Goal: Information Seeking & Learning: Learn about a topic

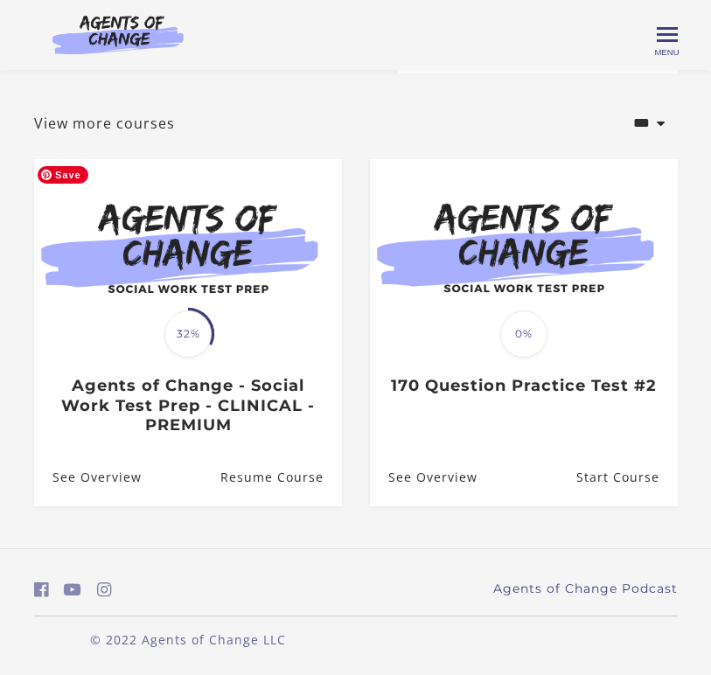
click at [171, 294] on img at bounding box center [188, 245] width 308 height 173
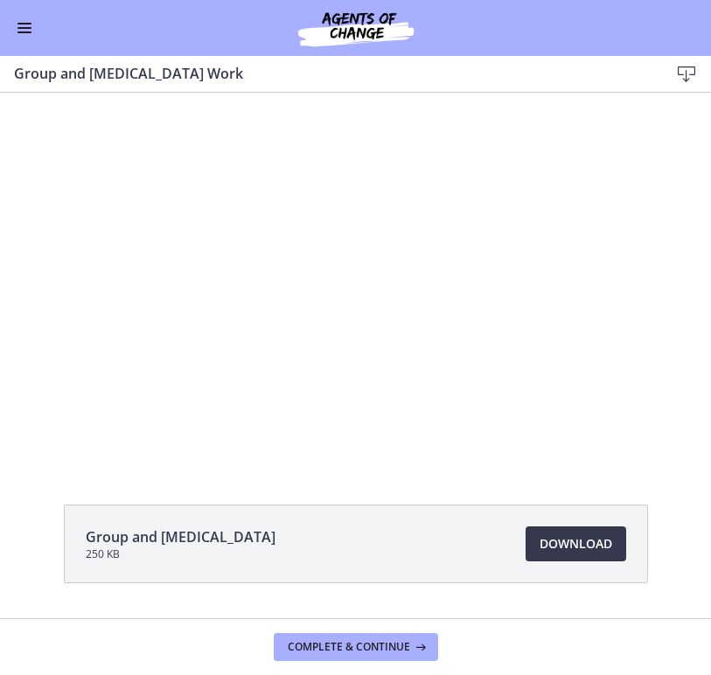
scroll to position [29, 0]
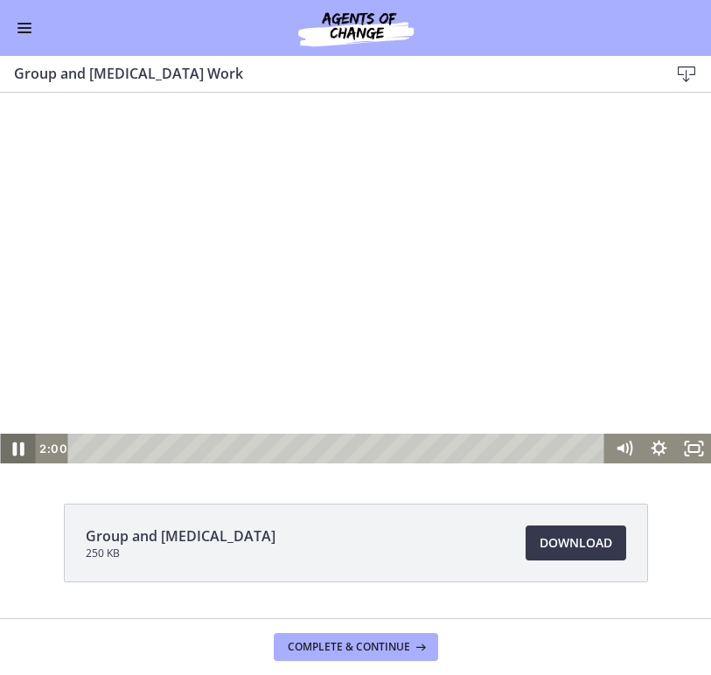
click at [18, 455] on icon "Pause" at bounding box center [18, 449] width 42 height 36
click at [19, 455] on icon "Play Video" at bounding box center [18, 449] width 35 height 30
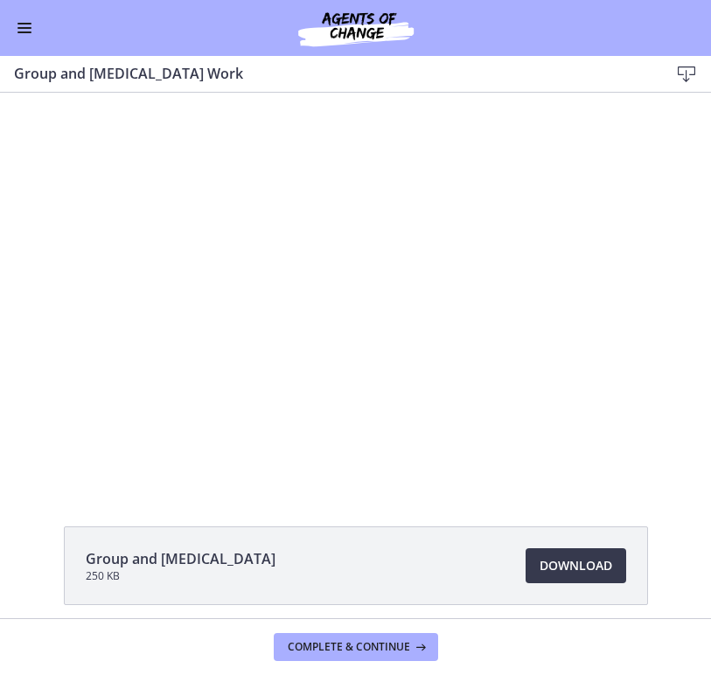
scroll to position [77, 0]
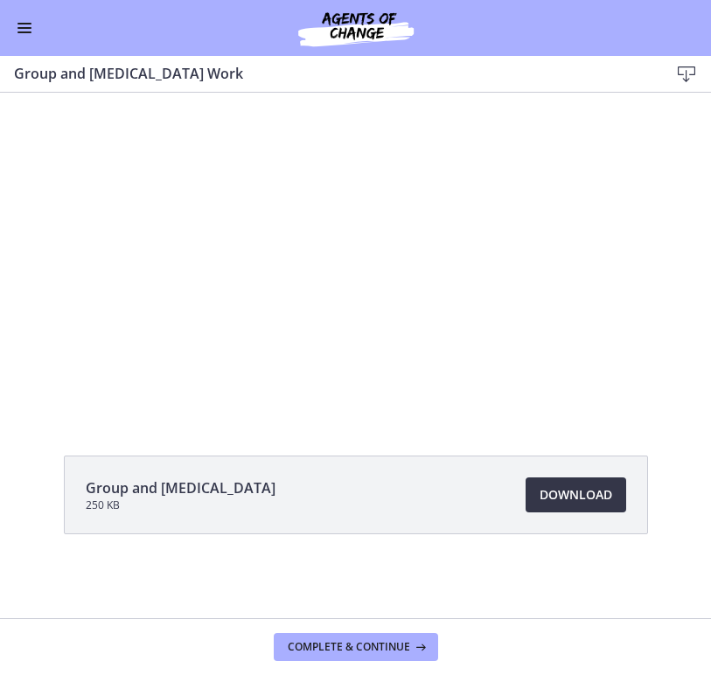
click at [554, 494] on span "Download Opens in a new window" at bounding box center [575, 494] width 73 height 21
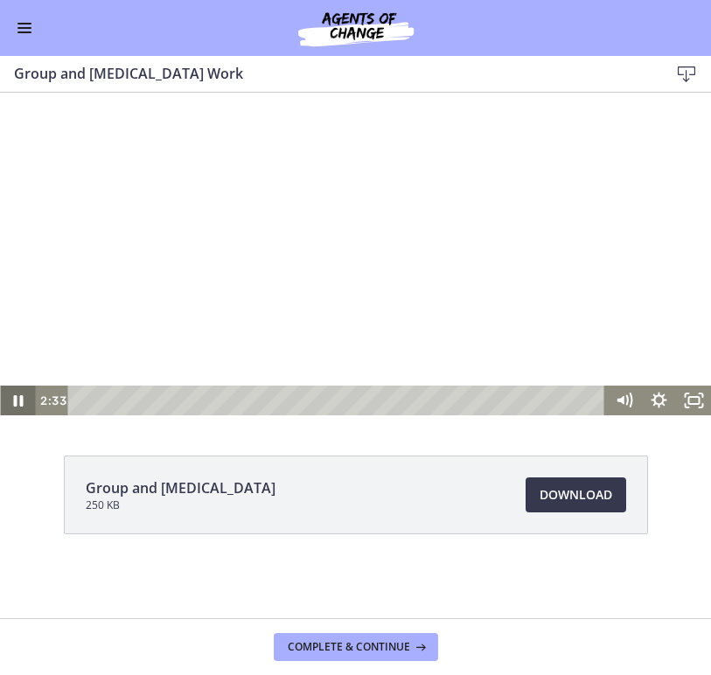
click at [12, 396] on icon "Pause" at bounding box center [17, 401] width 35 height 30
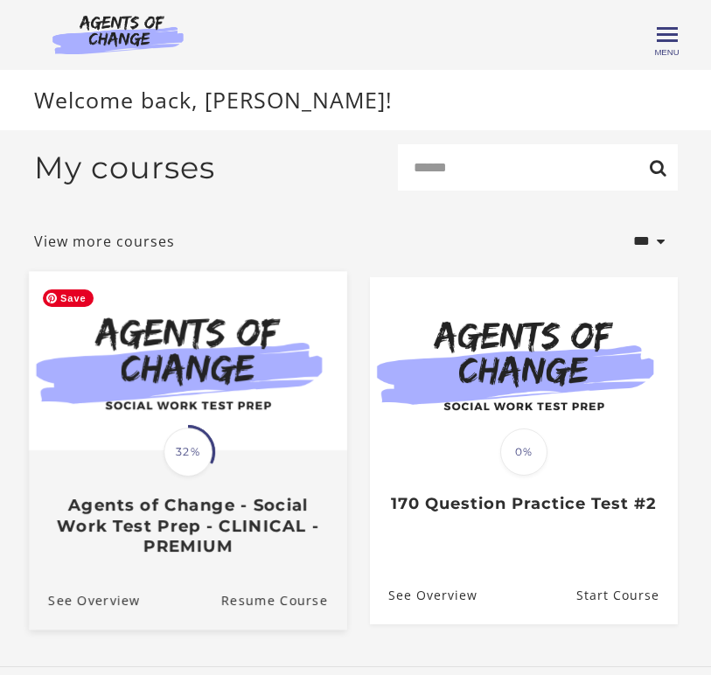
click at [226, 413] on img at bounding box center [188, 360] width 318 height 179
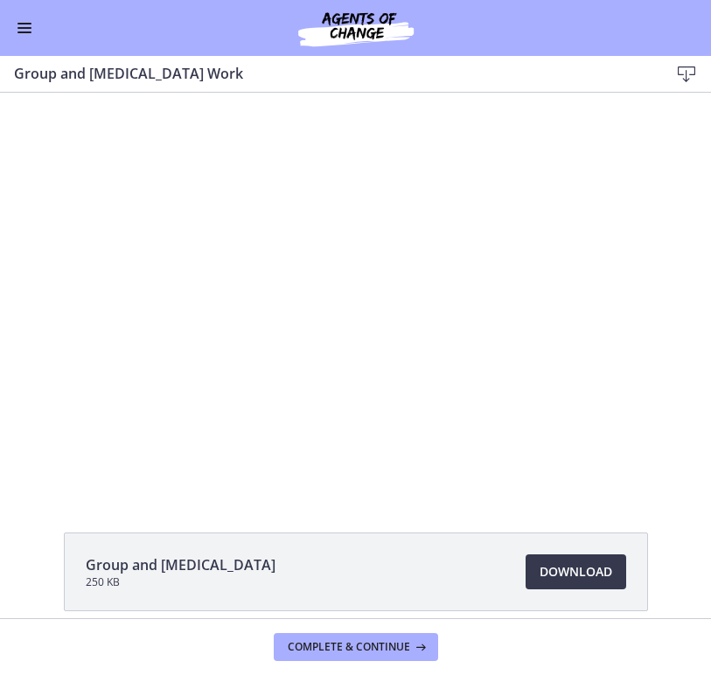
click at [21, 28] on span "Enable menu" at bounding box center [24, 28] width 14 height 2
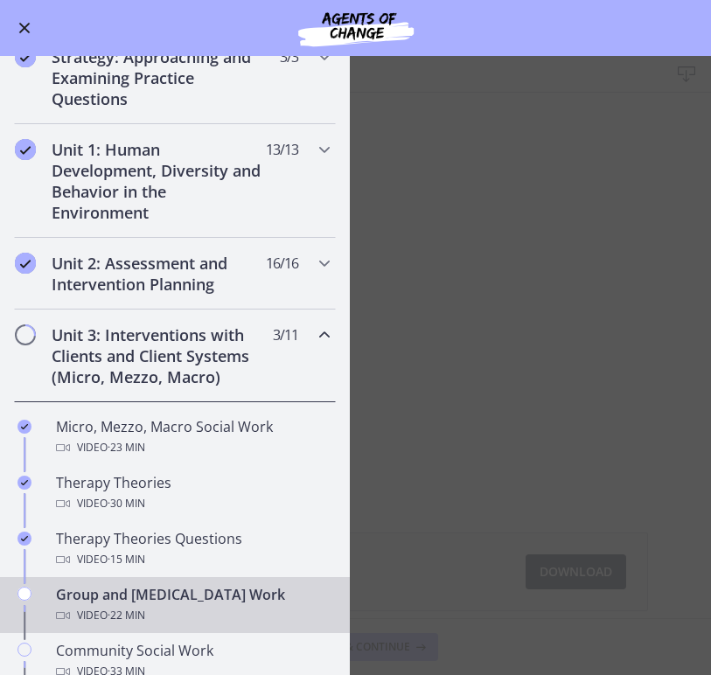
scroll to position [299, 0]
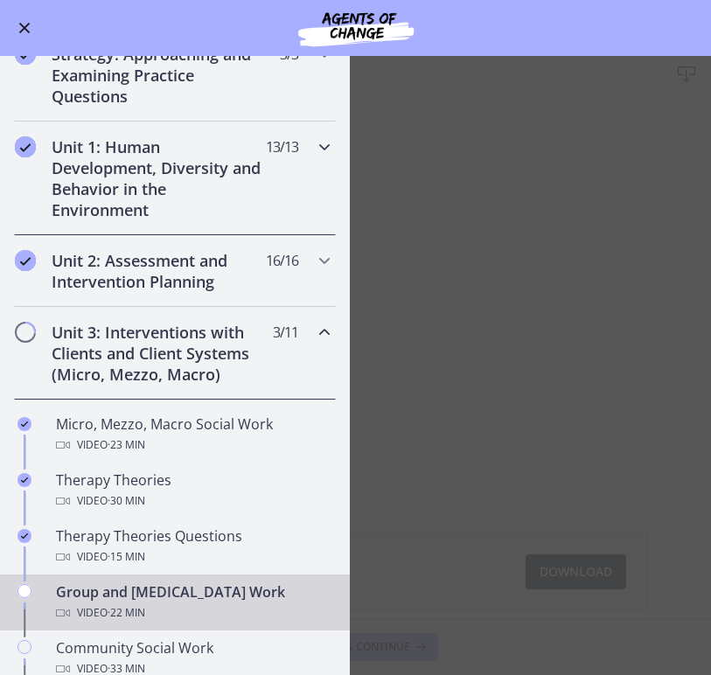
click at [130, 159] on h2 "Unit 1: Human Development, Diversity and Behavior in the Environment" at bounding box center [158, 178] width 213 height 84
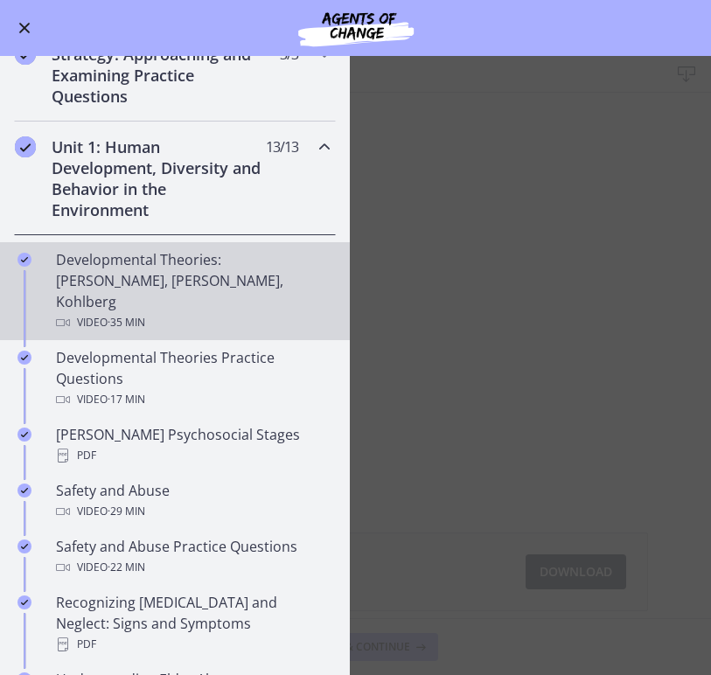
click at [170, 312] on div "Video · 35 min" at bounding box center [192, 322] width 273 height 21
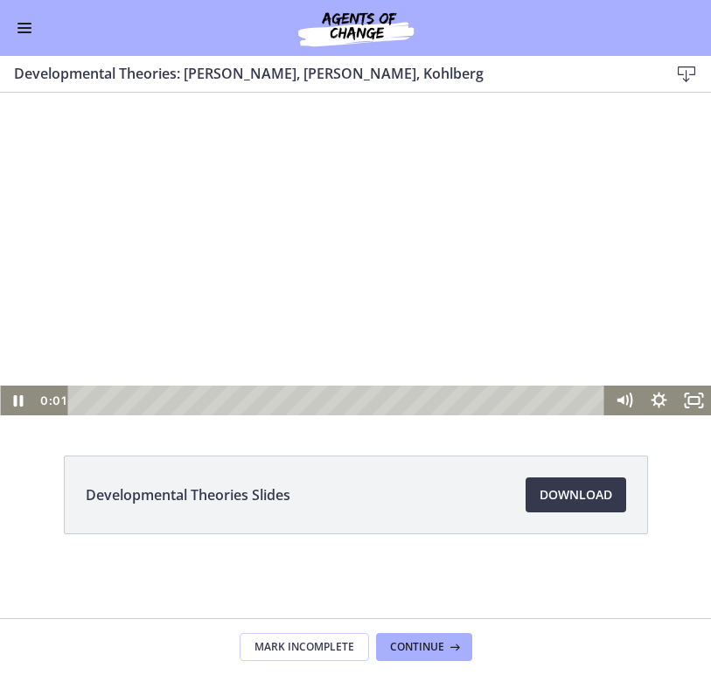
scroll to position [75, 0]
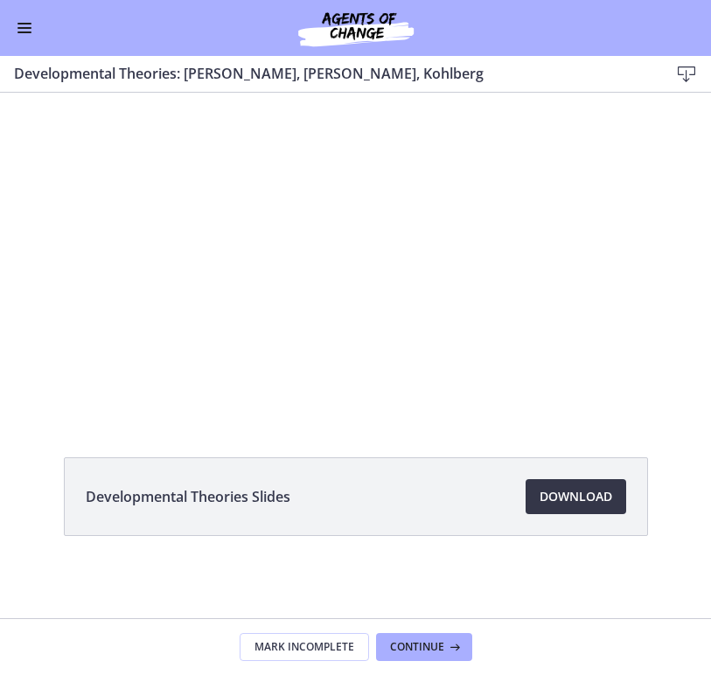
click at [578, 493] on span "Download Opens in a new window" at bounding box center [575, 496] width 73 height 21
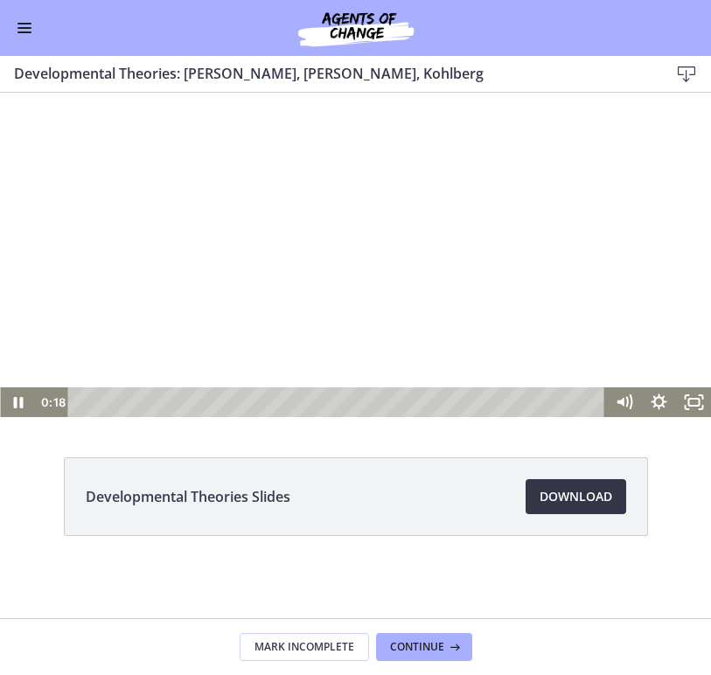
scroll to position [66, 0]
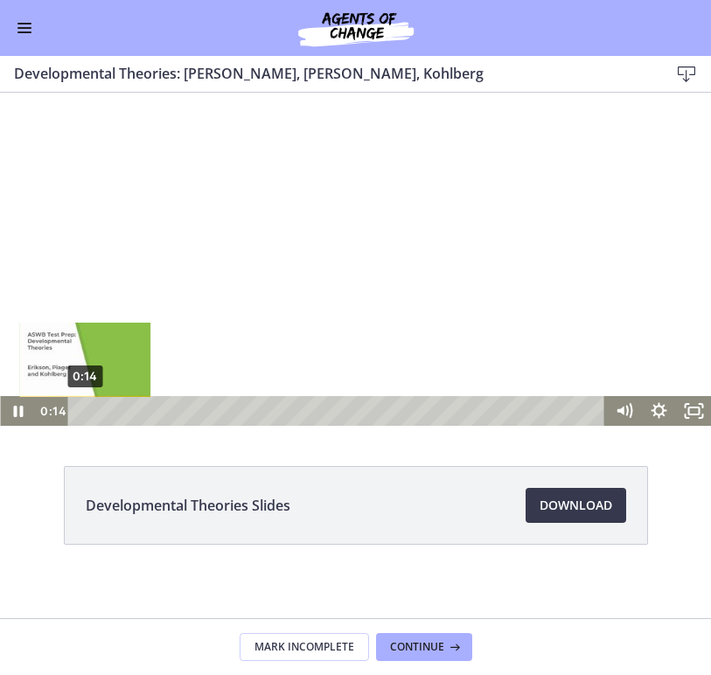
click at [85, 413] on div "0:14" at bounding box center [339, 411] width 516 height 30
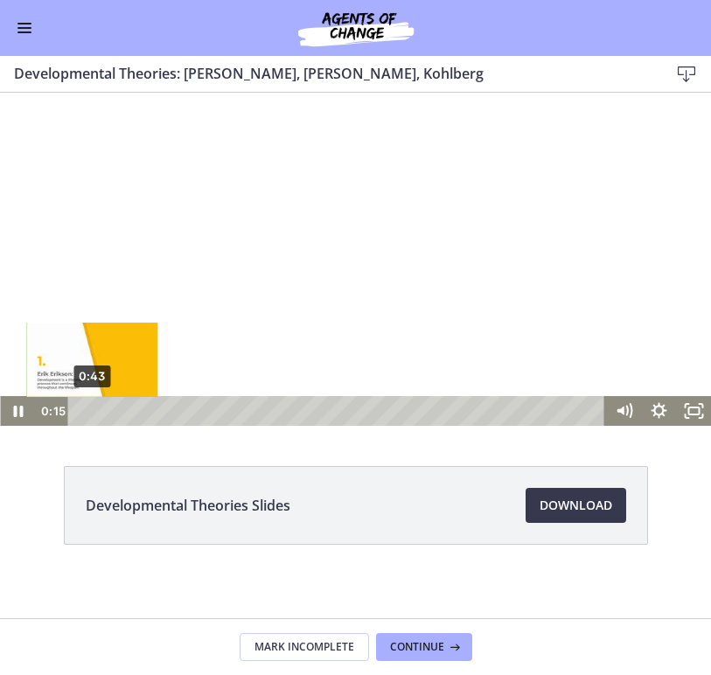
click at [92, 411] on div "0:43" at bounding box center [339, 411] width 516 height 30
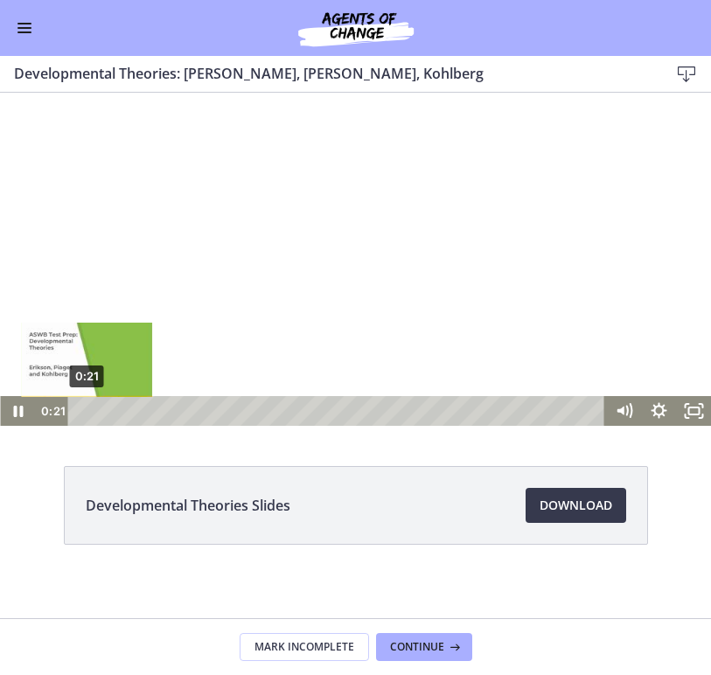
click at [87, 407] on div "Playbar" at bounding box center [86, 412] width 10 height 10
click at [80, 408] on div "Playbar" at bounding box center [81, 412] width 10 height 10
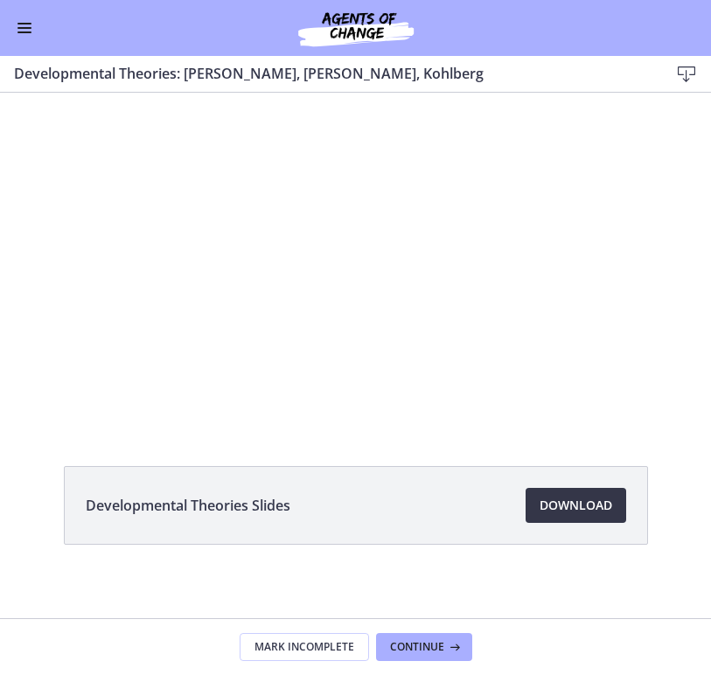
click at [565, 519] on link "Download Opens in a new window" at bounding box center [575, 505] width 101 height 35
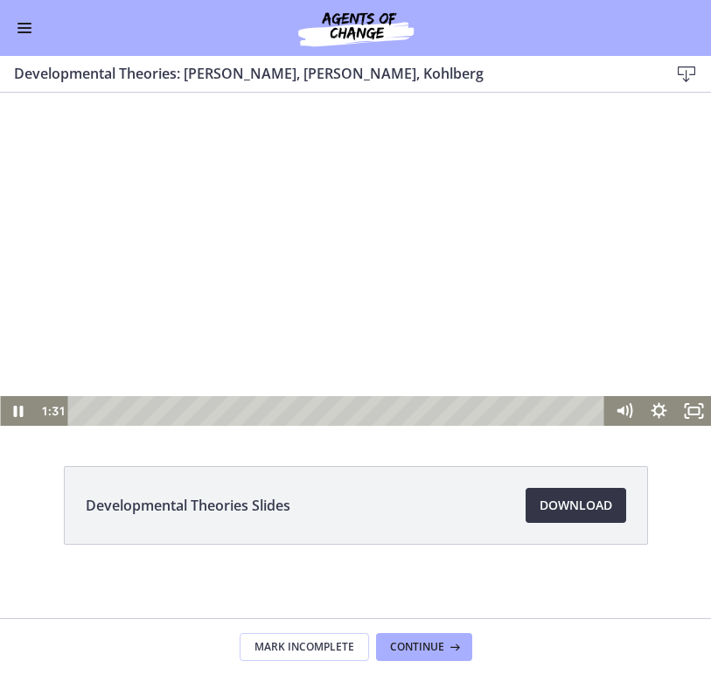
scroll to position [0, 0]
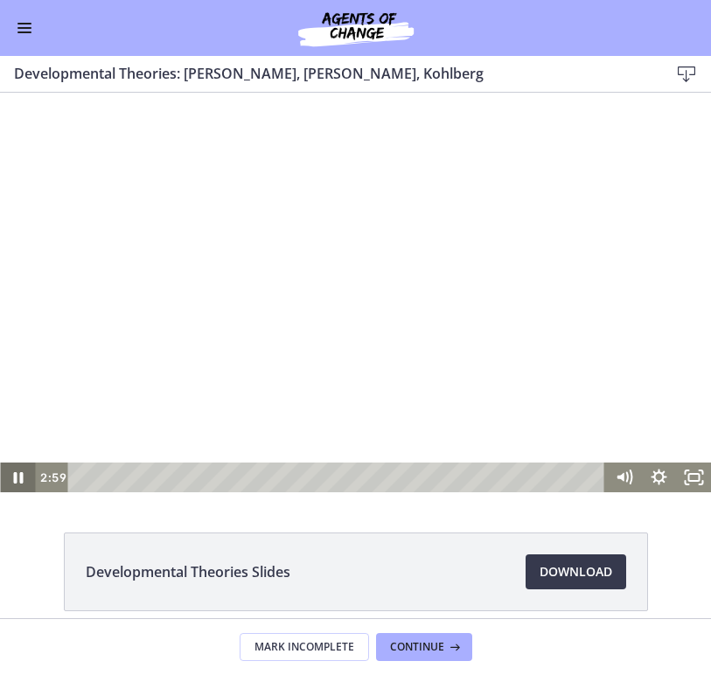
click at [16, 475] on icon "Pause" at bounding box center [18, 477] width 10 height 11
